Goal: Navigation & Orientation: Find specific page/section

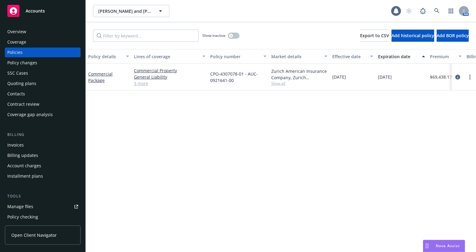
scroll to position [155, 0]
